Goal: Browse casually

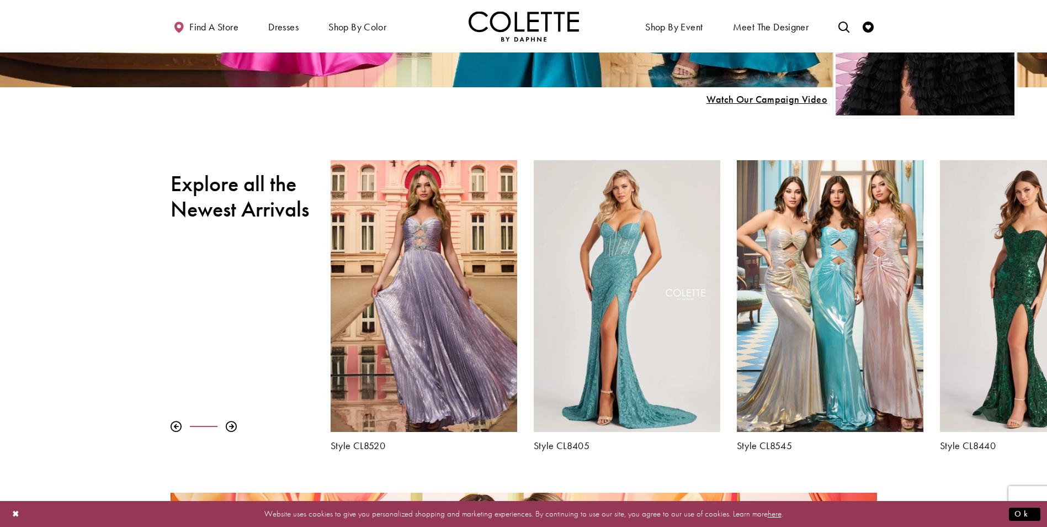
scroll to position [497, 0]
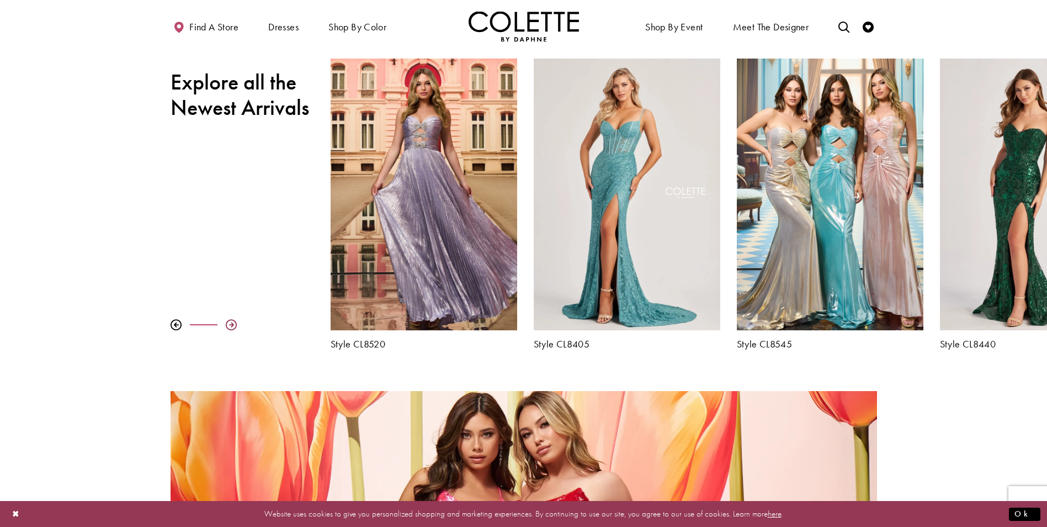
click at [229, 323] on div at bounding box center [231, 324] width 11 height 11
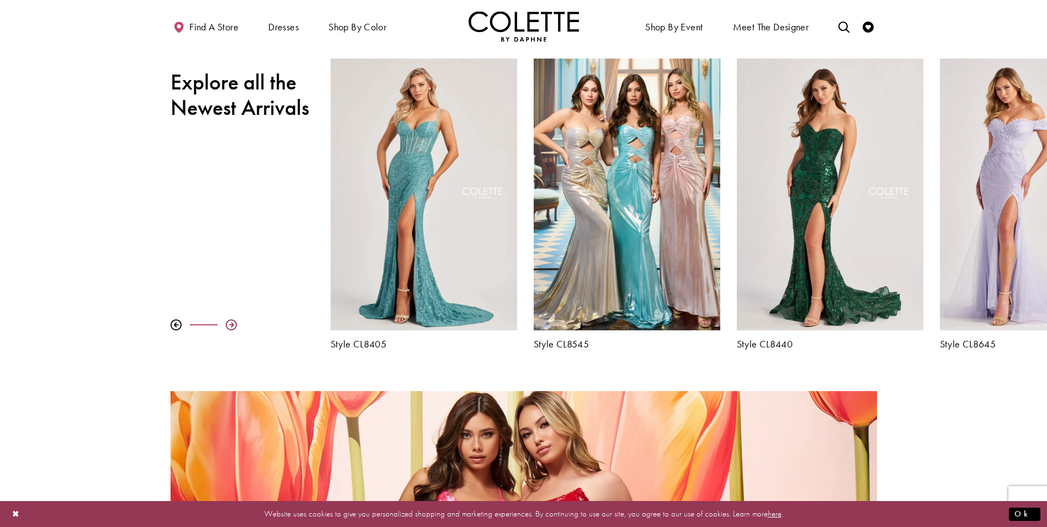
click at [229, 323] on div at bounding box center [231, 324] width 11 height 11
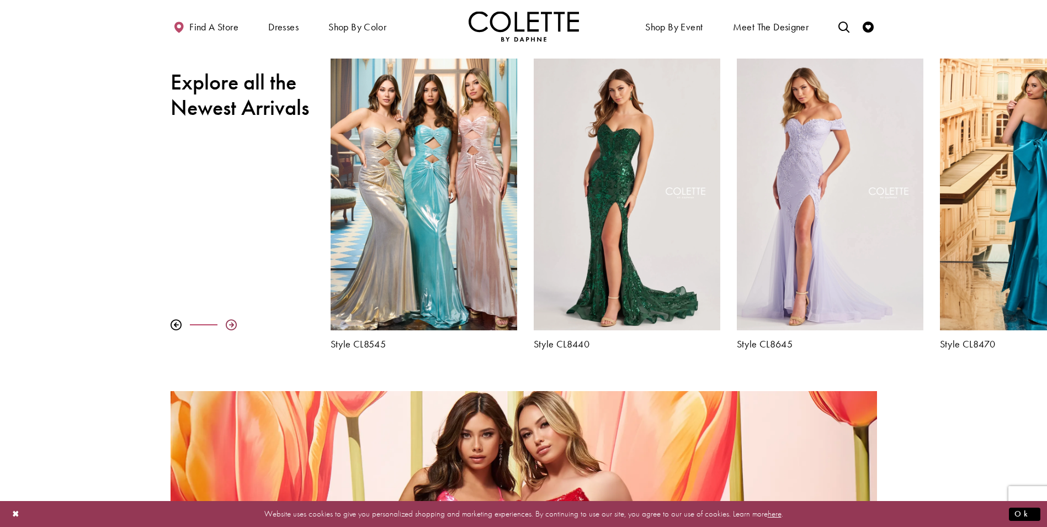
click at [229, 323] on div at bounding box center [231, 324] width 11 height 11
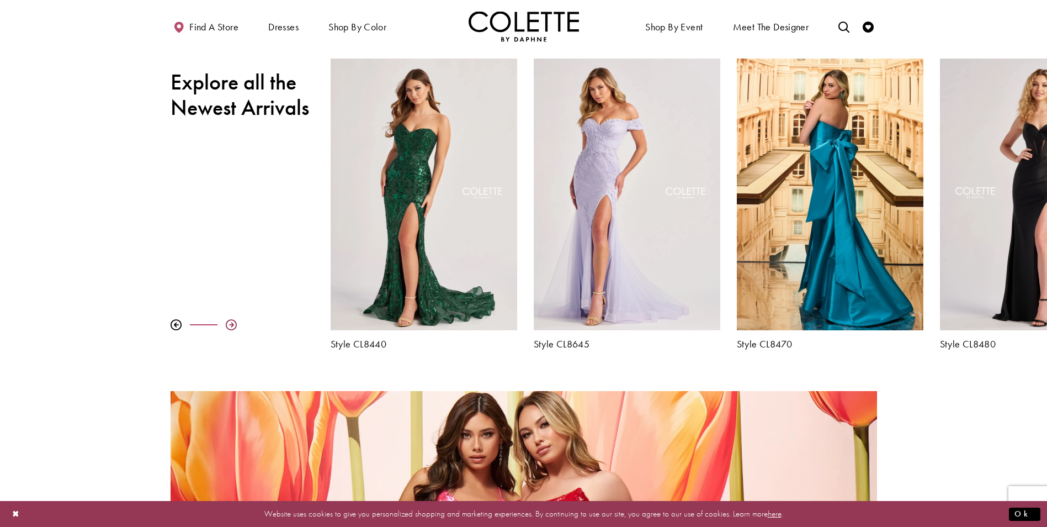
click at [229, 323] on div at bounding box center [231, 324] width 11 height 11
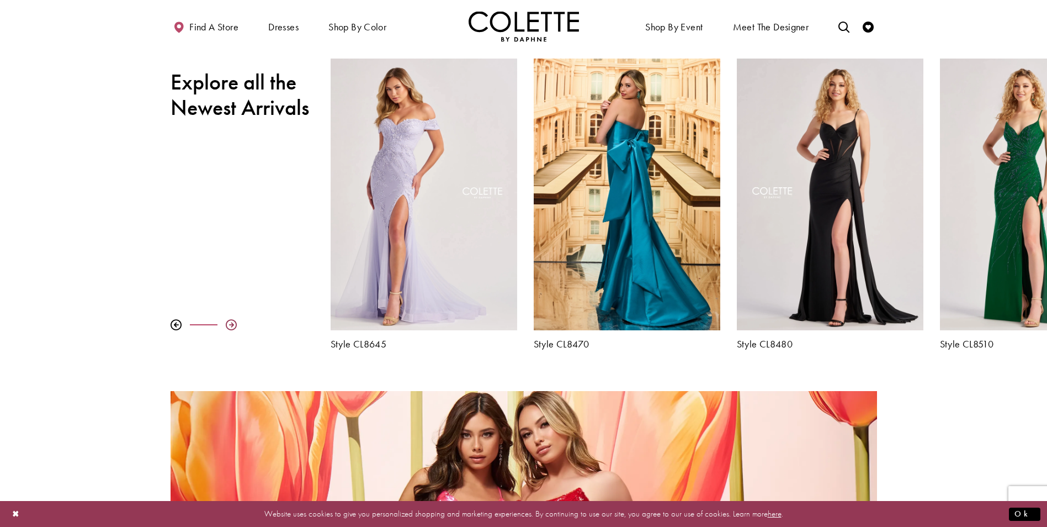
click at [229, 323] on div at bounding box center [231, 324] width 11 height 11
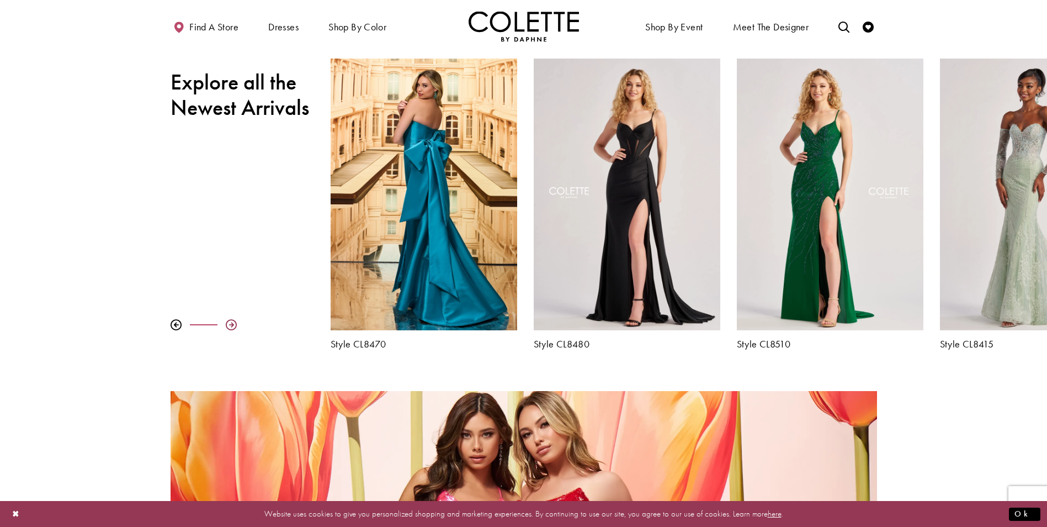
click at [229, 323] on div at bounding box center [231, 324] width 11 height 11
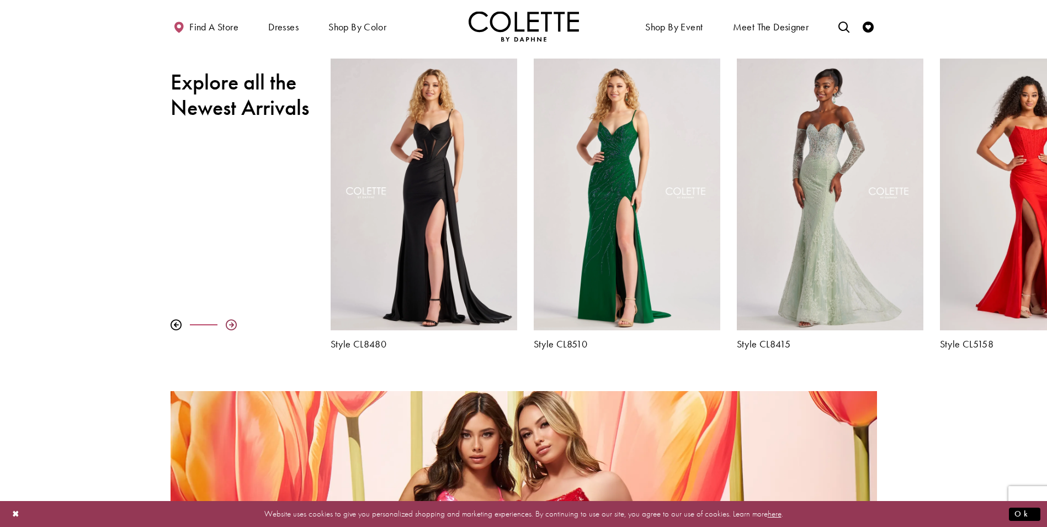
click at [229, 323] on div at bounding box center [231, 324] width 11 height 11
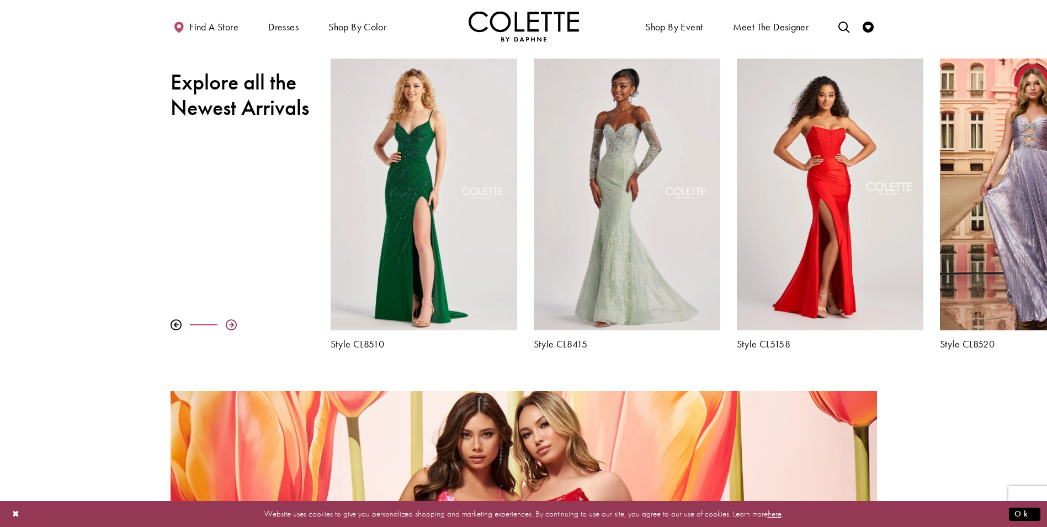
click at [229, 323] on div at bounding box center [231, 324] width 11 height 11
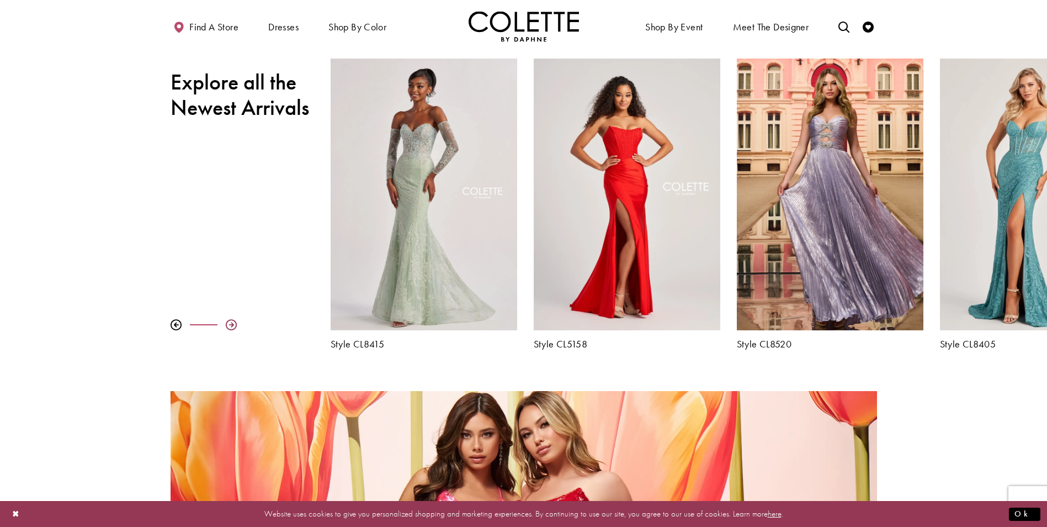
click at [229, 323] on div at bounding box center [231, 324] width 11 height 11
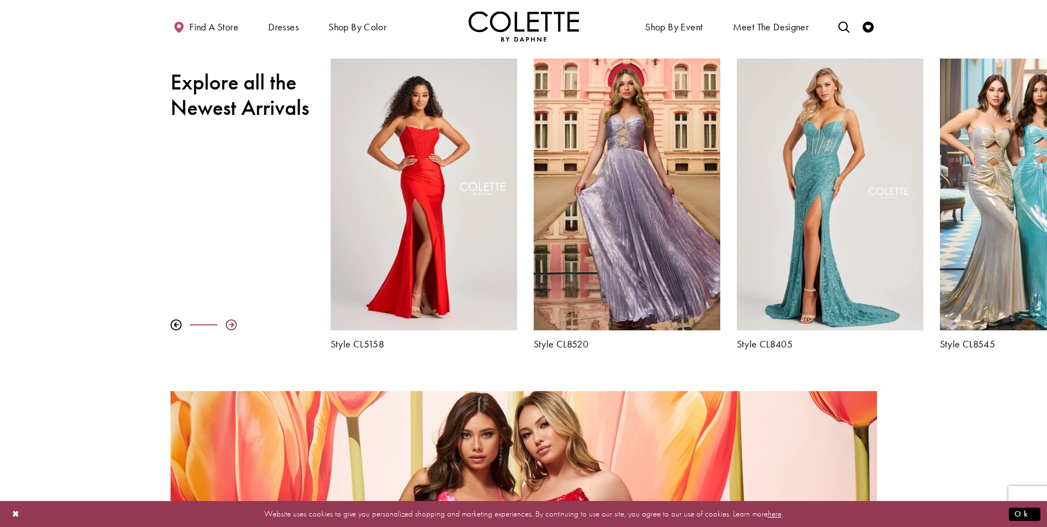
click at [229, 323] on div at bounding box center [231, 324] width 11 height 11
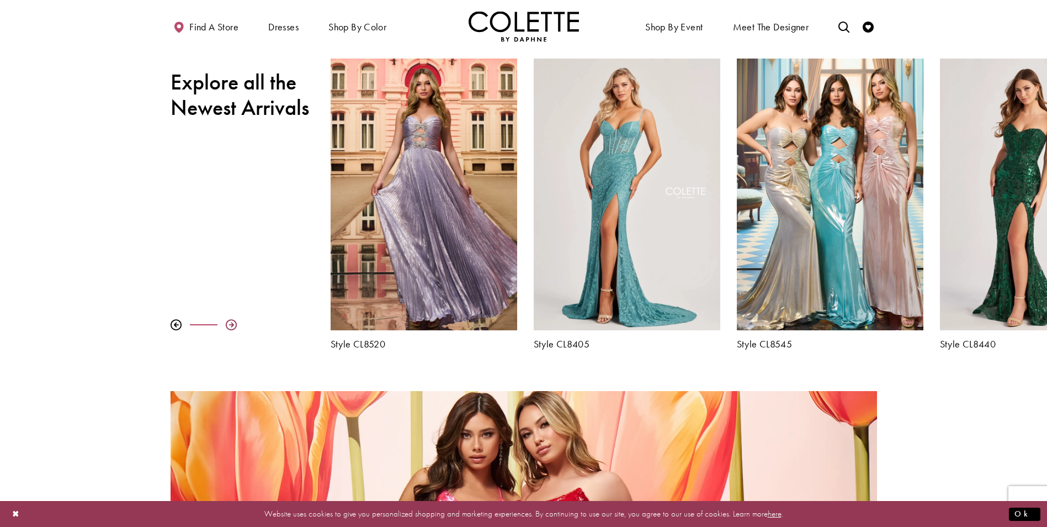
click at [229, 323] on div at bounding box center [231, 324] width 11 height 11
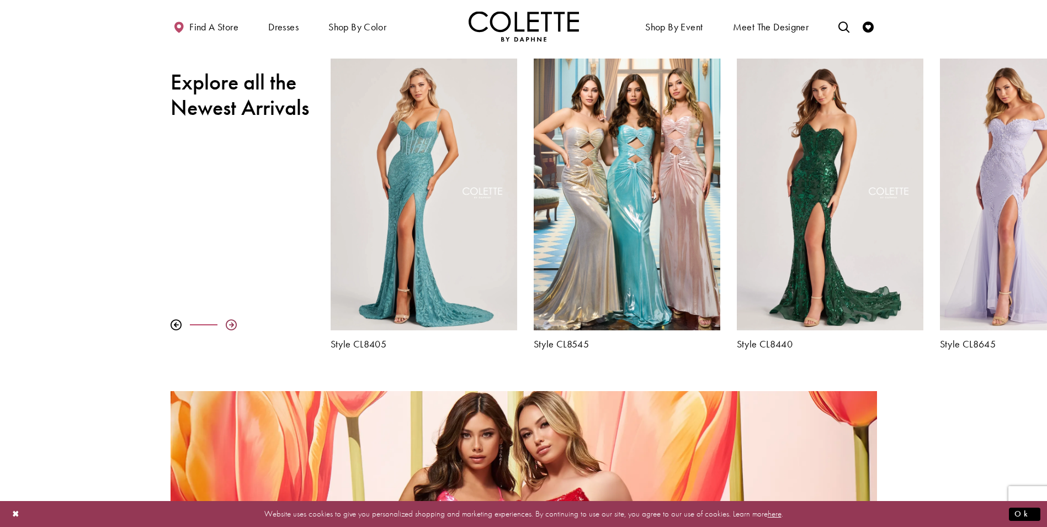
click at [229, 323] on div at bounding box center [231, 324] width 11 height 11
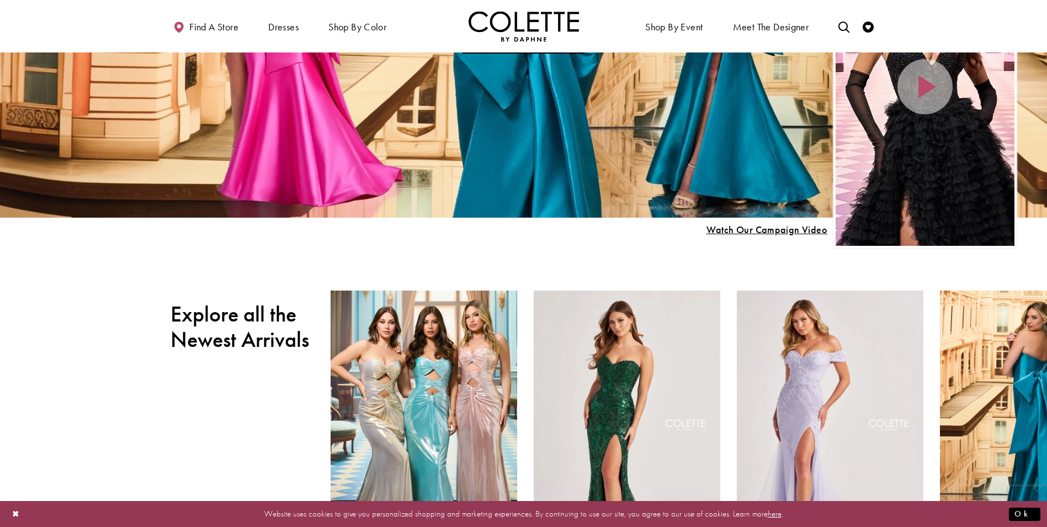
scroll to position [110, 0]
